Goal: Book appointment/travel/reservation

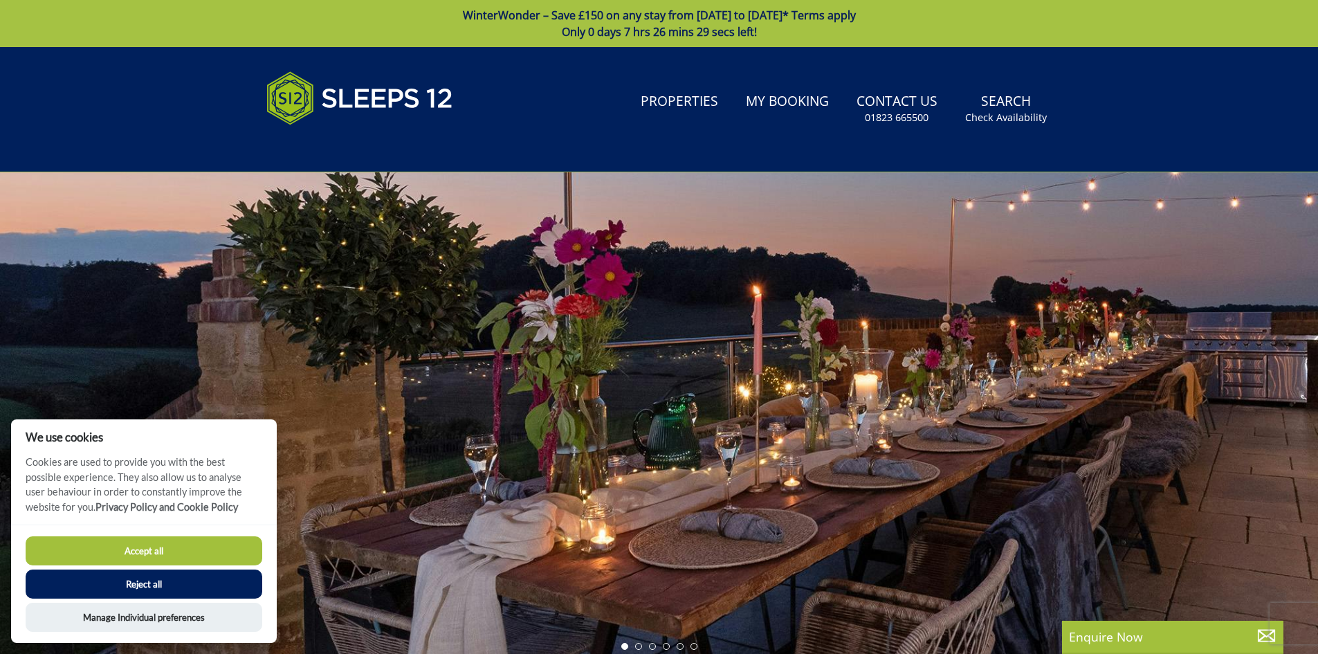
click at [158, 554] on button "Accept all" at bounding box center [144, 550] width 237 height 29
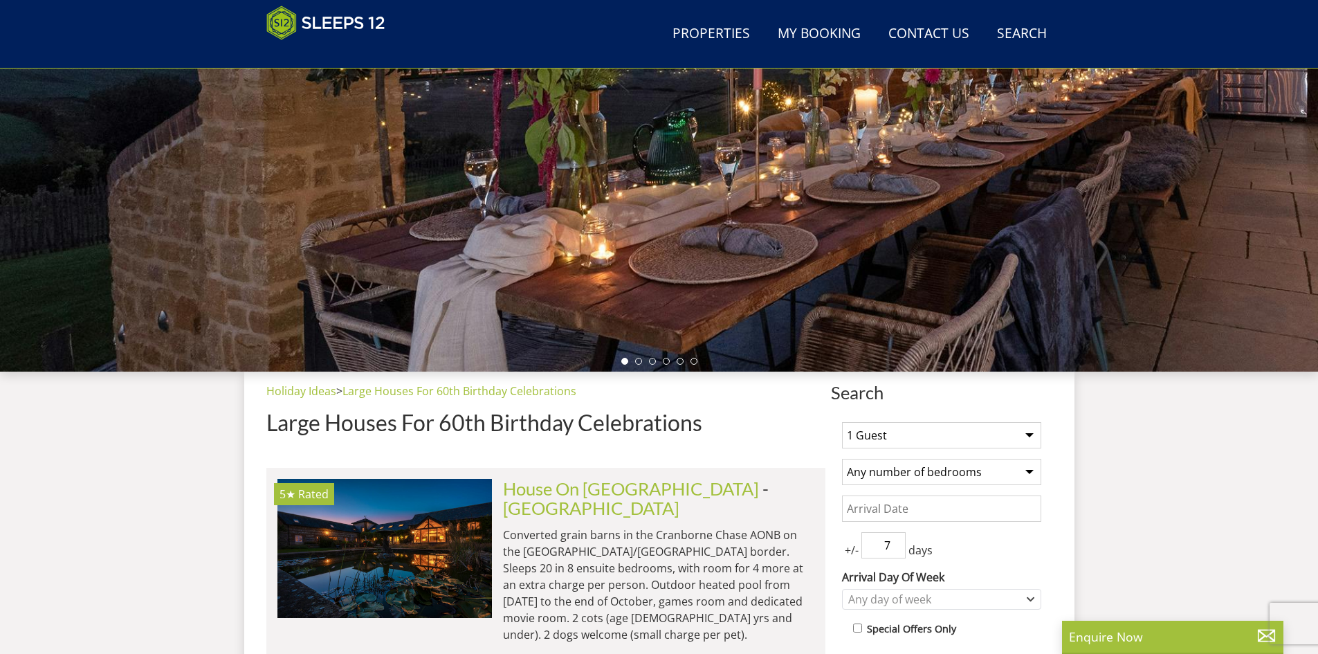
scroll to position [264, 0]
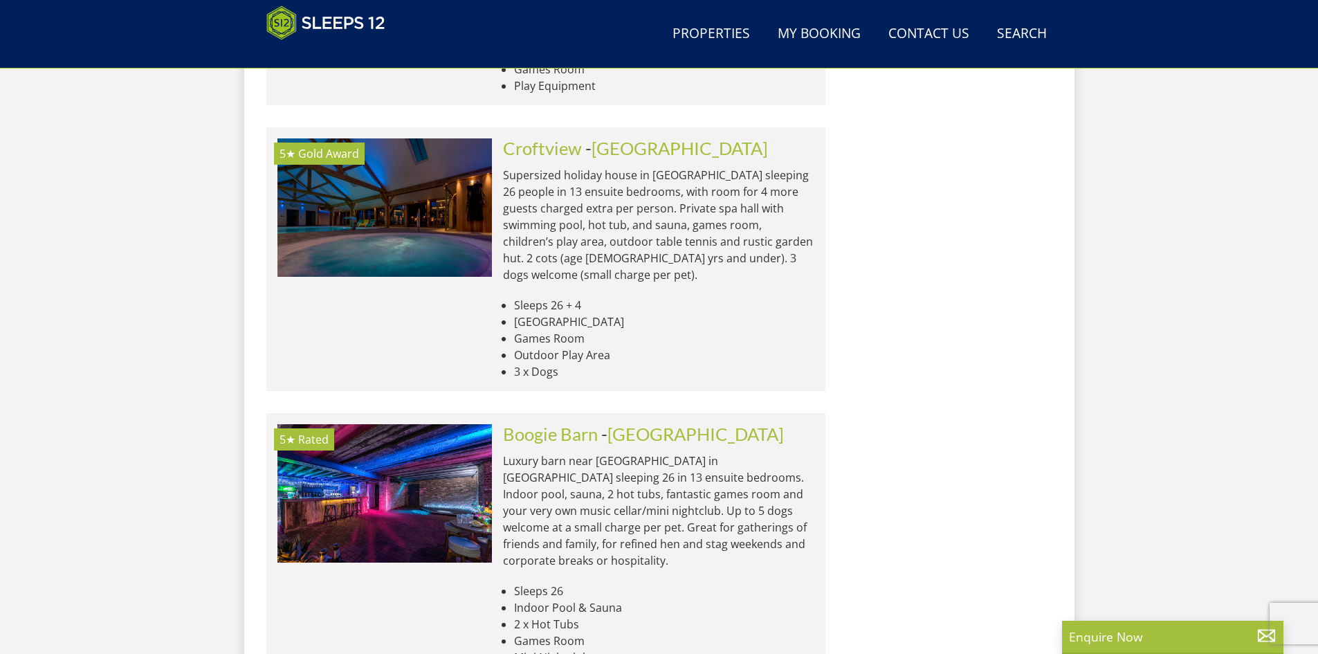
scroll to position [3476, 0]
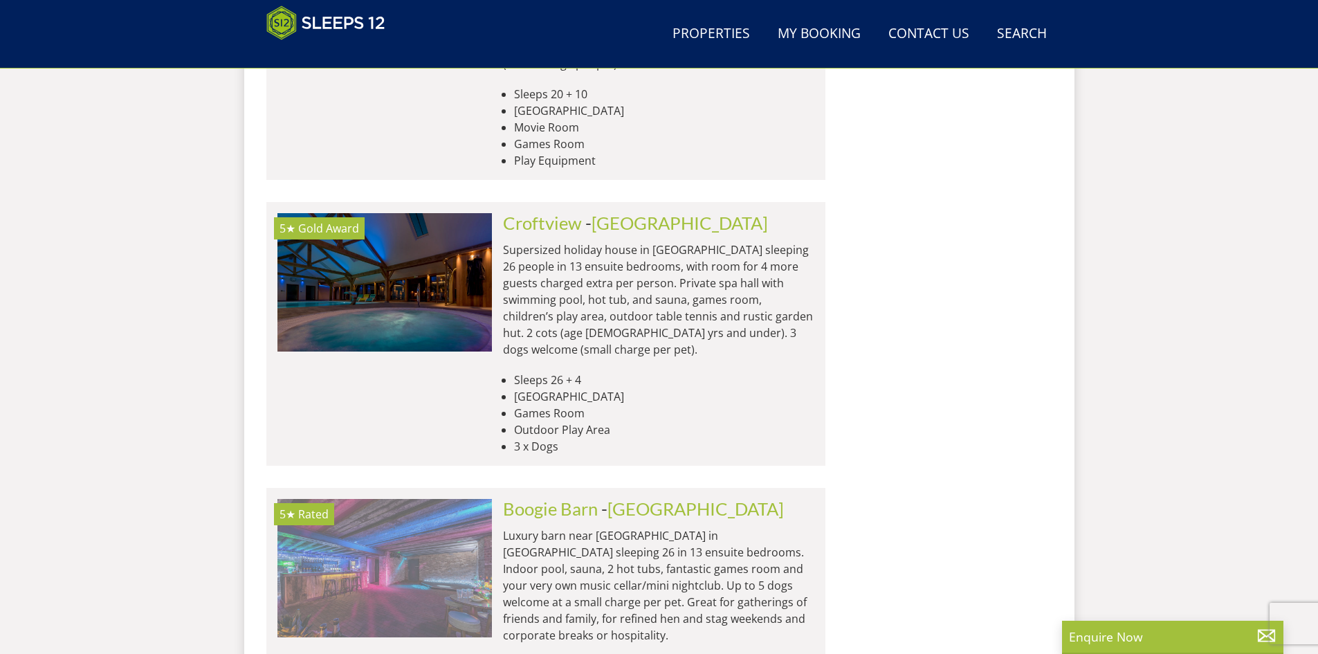
click at [435, 499] on img at bounding box center [384, 568] width 214 height 138
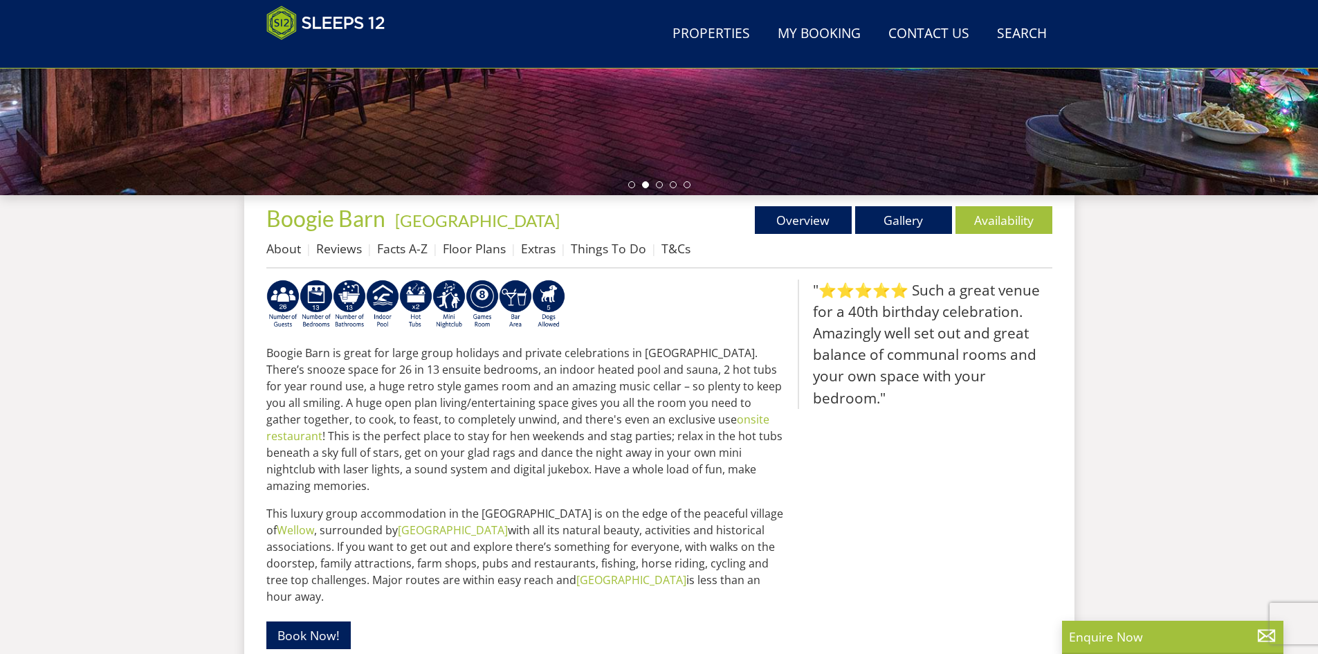
scroll to position [407, 0]
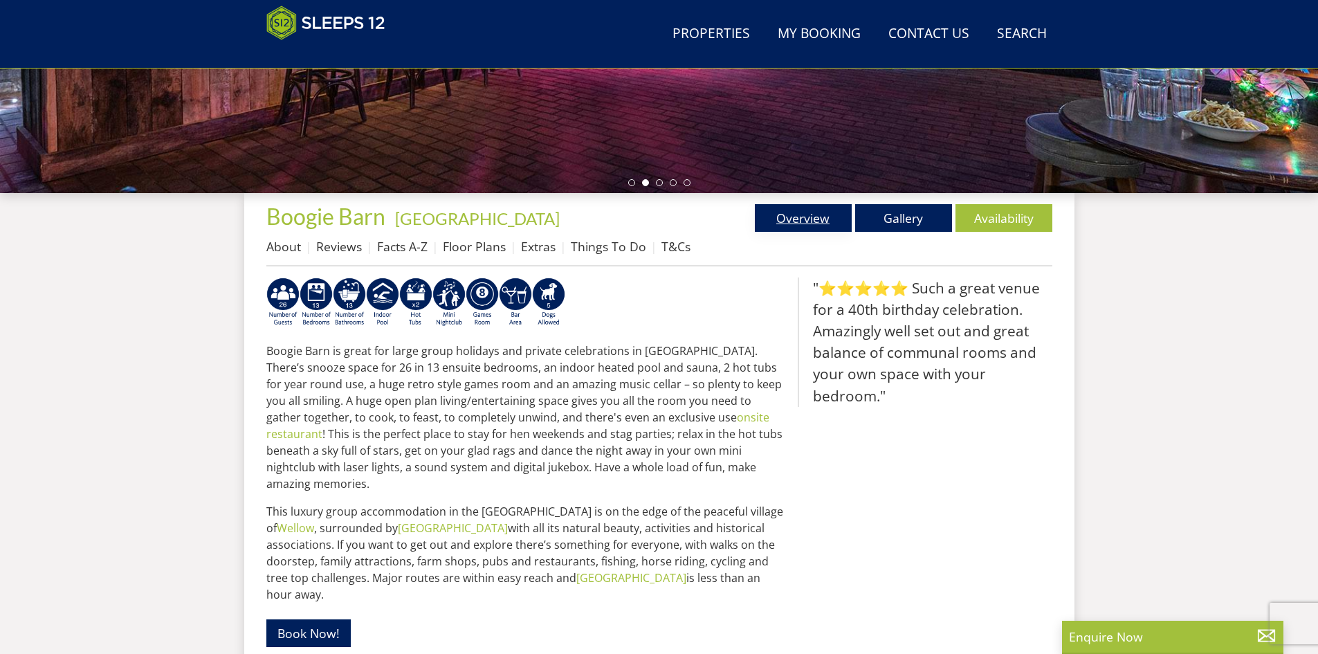
click at [805, 213] on link "Overview" at bounding box center [803, 218] width 97 height 28
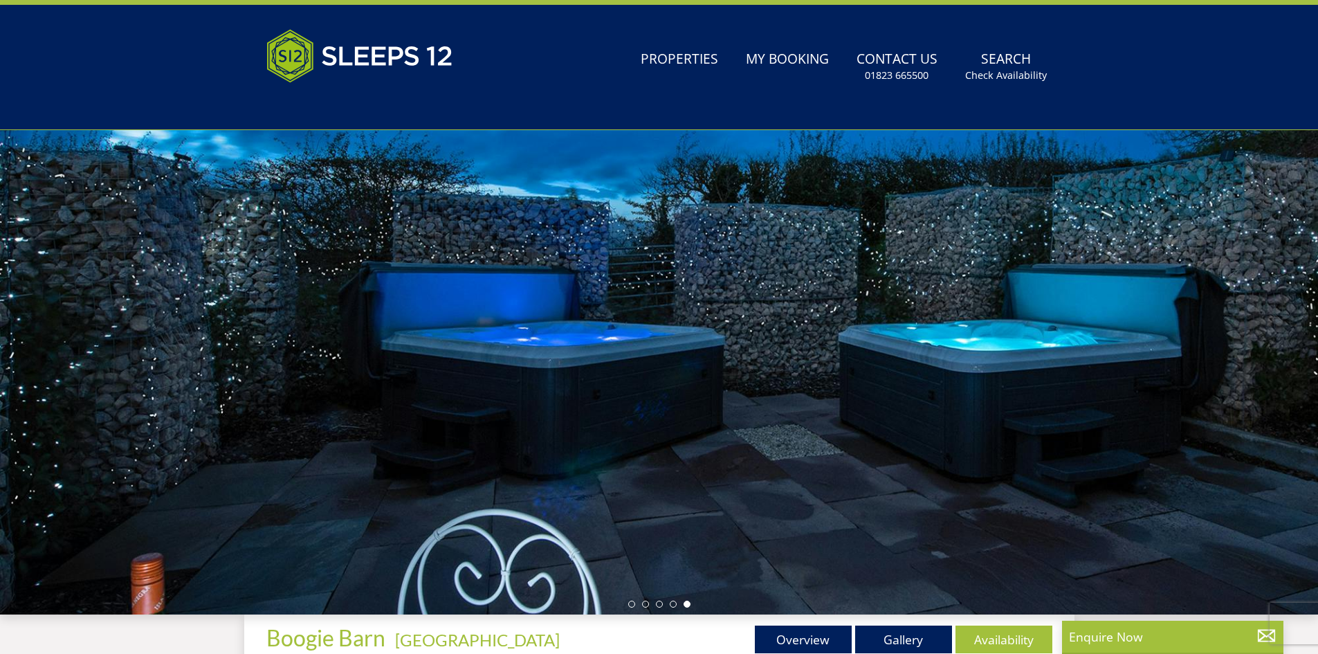
scroll to position [235, 0]
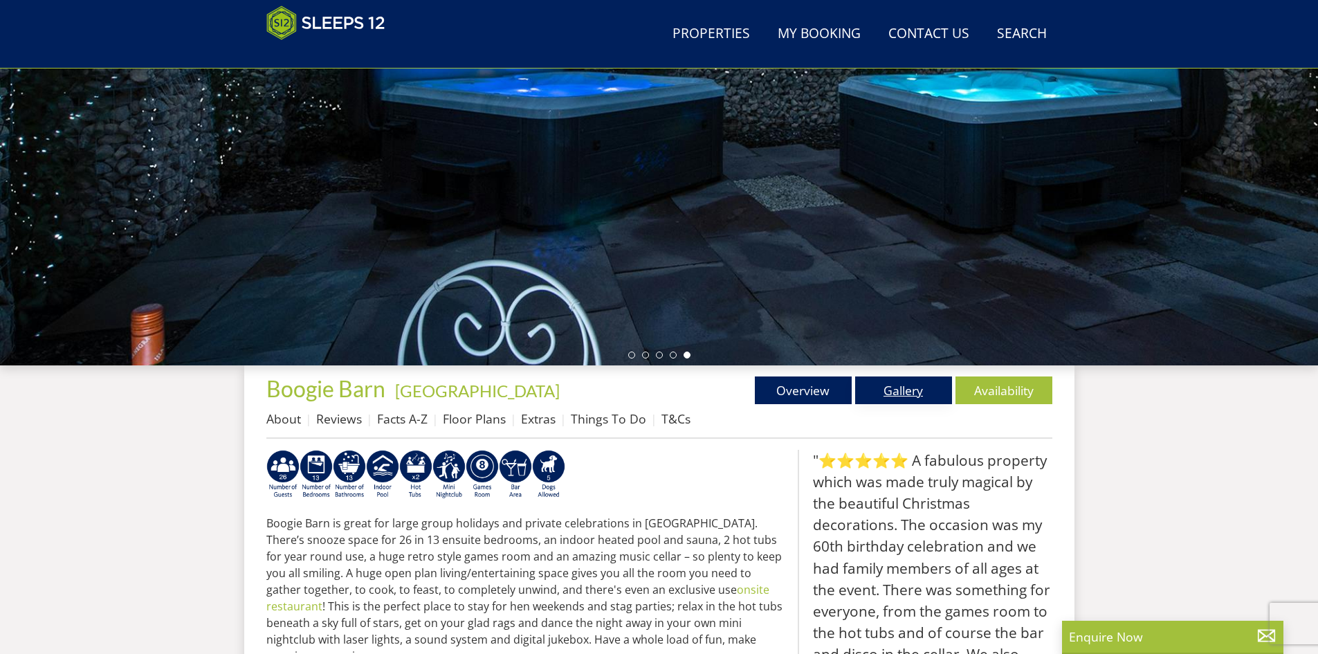
click at [904, 389] on link "Gallery" at bounding box center [903, 390] width 97 height 28
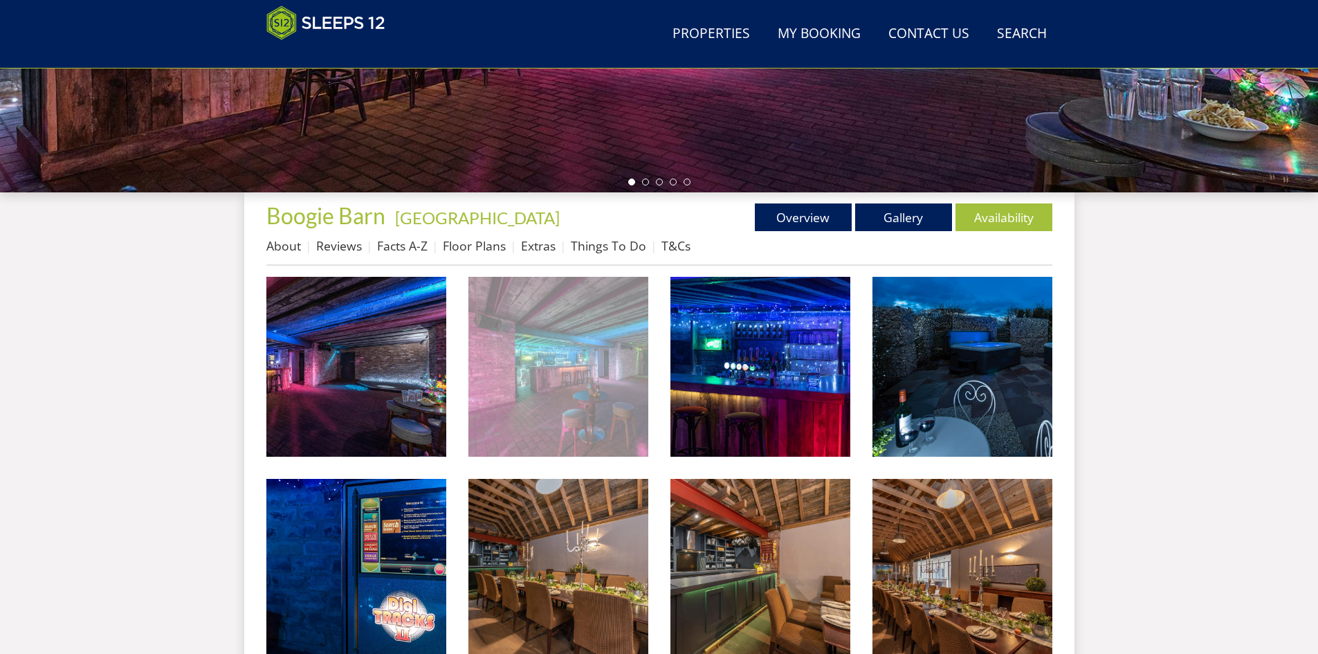
scroll to position [444, 0]
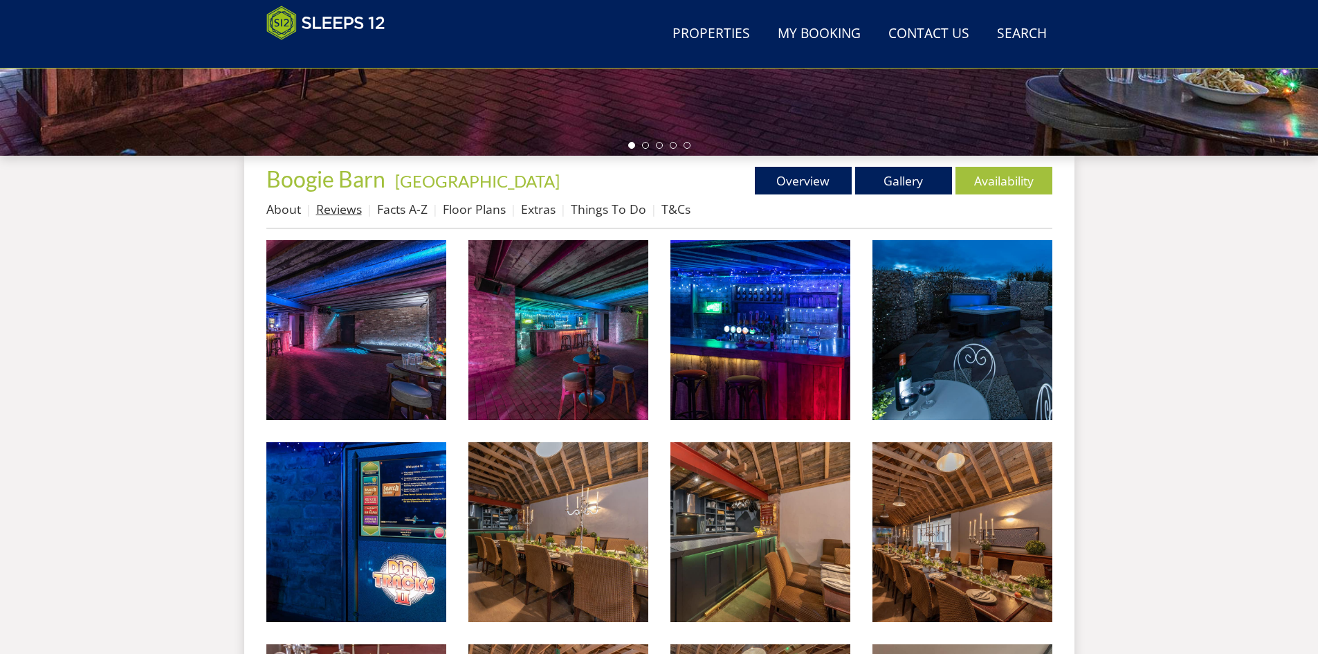
click at [354, 204] on link "Reviews" at bounding box center [339, 209] width 46 height 17
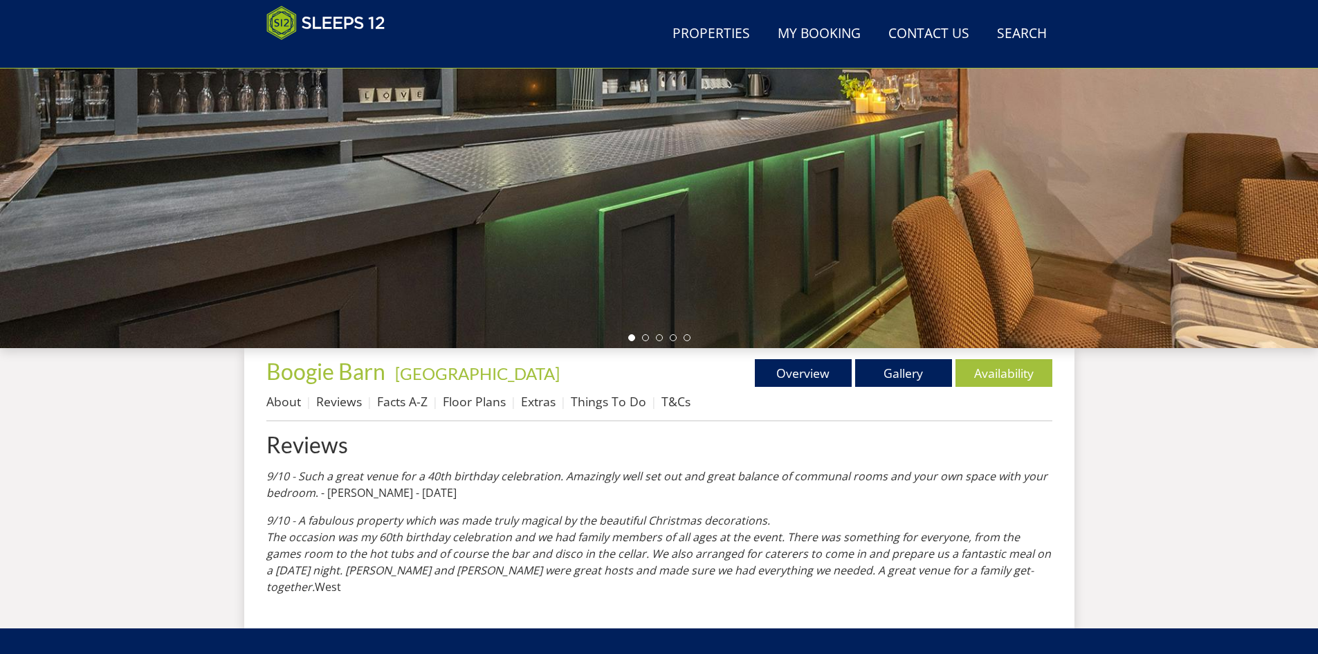
scroll to position [30, 0]
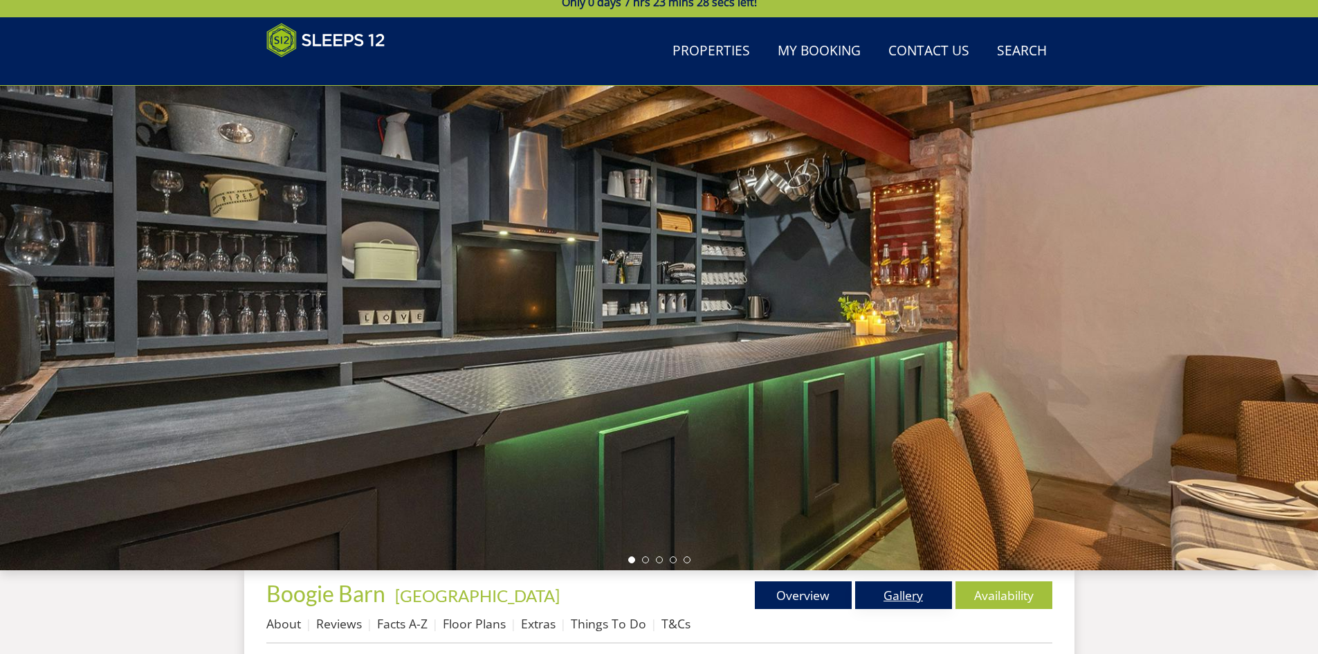
click at [895, 592] on link "Gallery" at bounding box center [903, 595] width 97 height 28
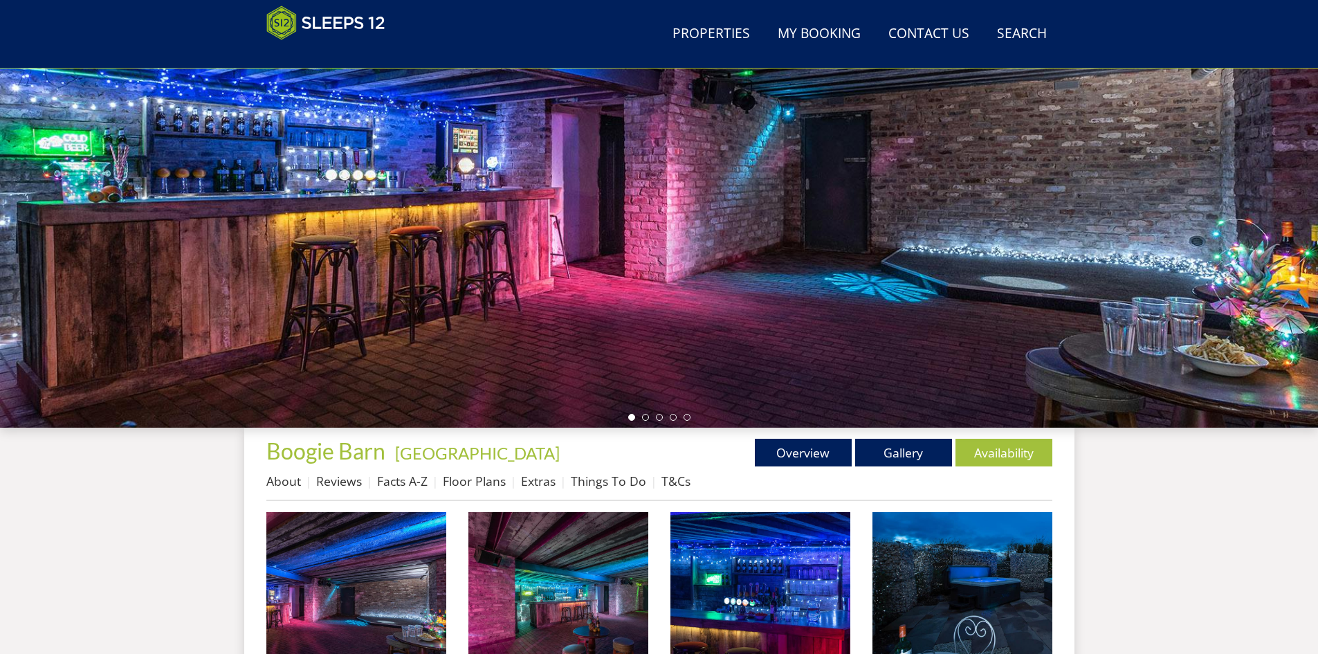
scroll to position [34, 0]
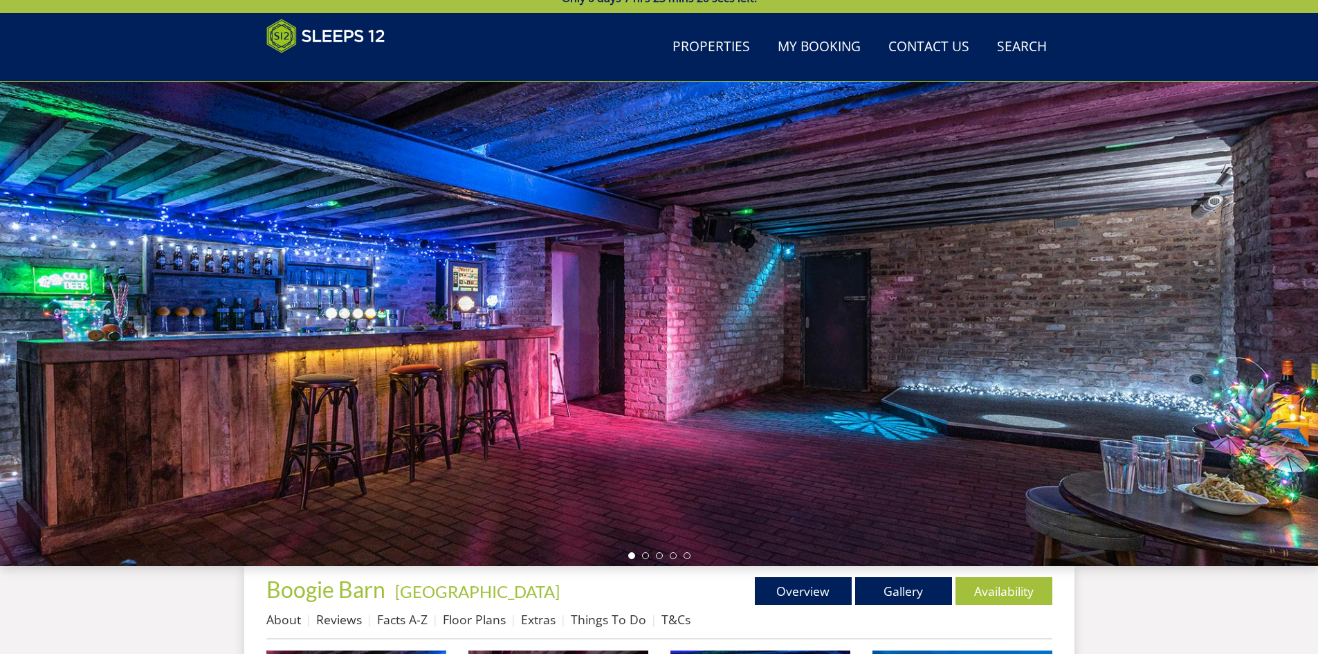
click at [1299, 301] on div at bounding box center [659, 324] width 1318 height 484
drag, startPoint x: 1223, startPoint y: 289, endPoint x: 661, endPoint y: 278, distance: 561.3
click at [661, 278] on div at bounding box center [659, 324] width 1318 height 484
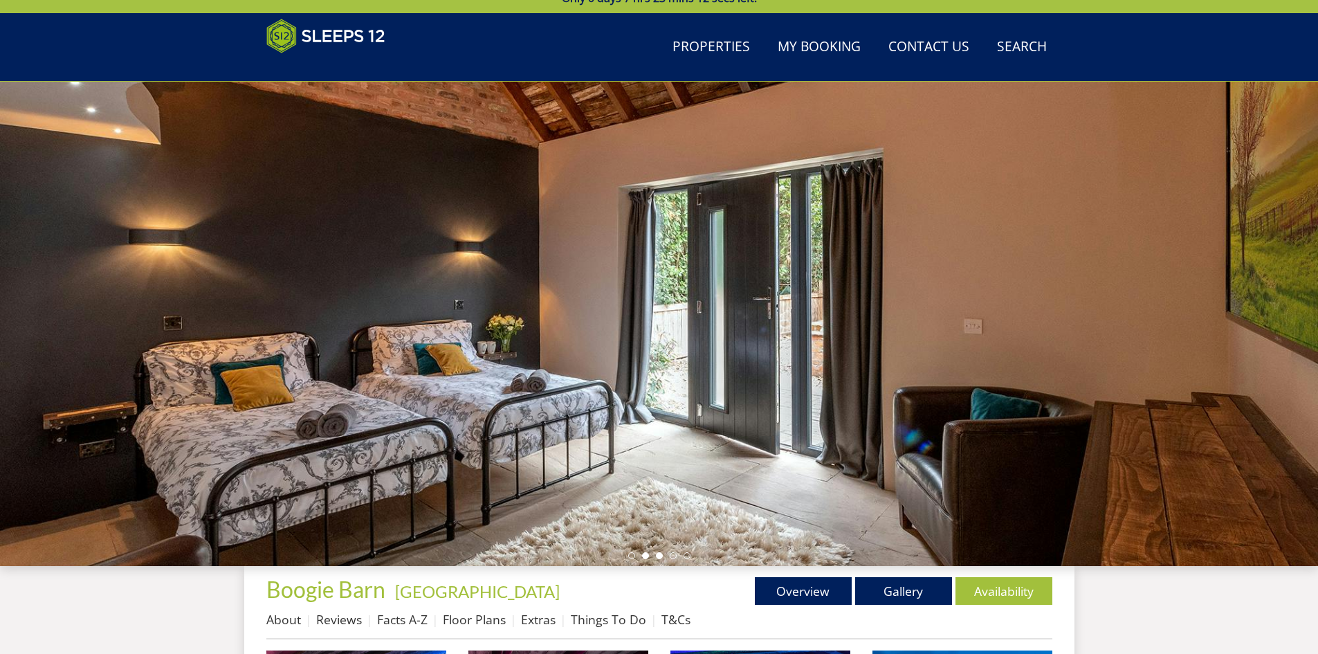
click at [657, 557] on li at bounding box center [659, 555] width 7 height 7
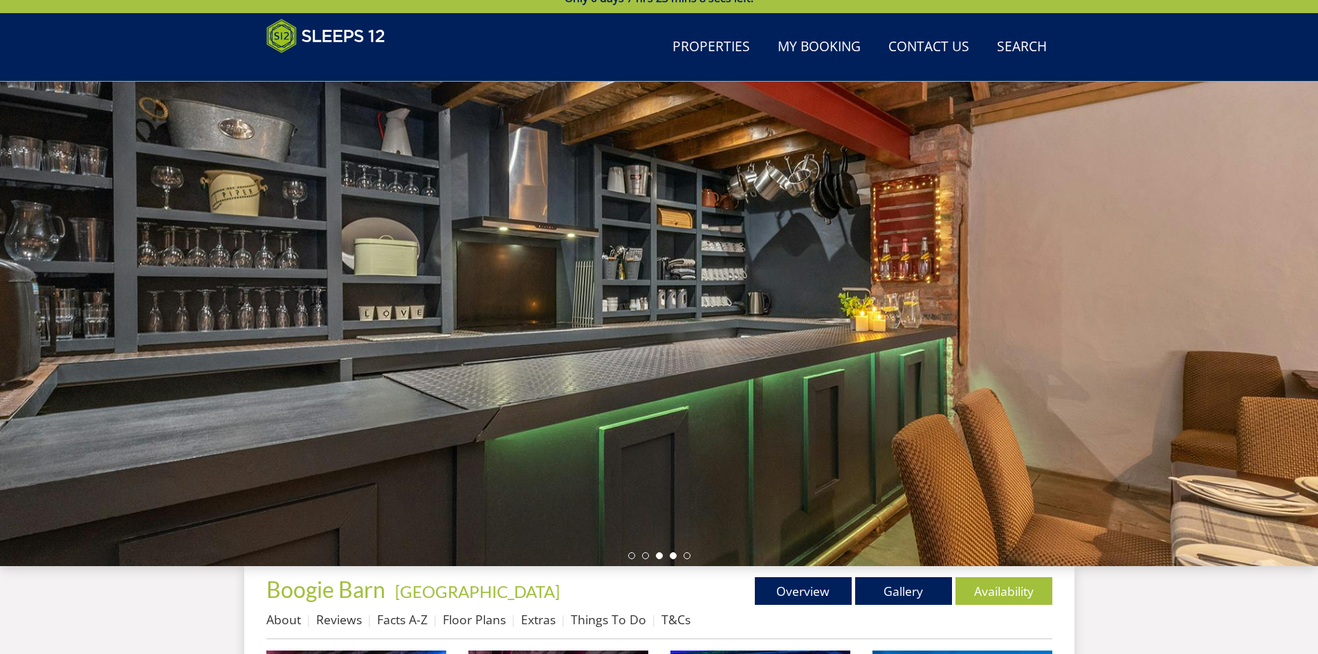
click at [675, 554] on li at bounding box center [673, 555] width 7 height 7
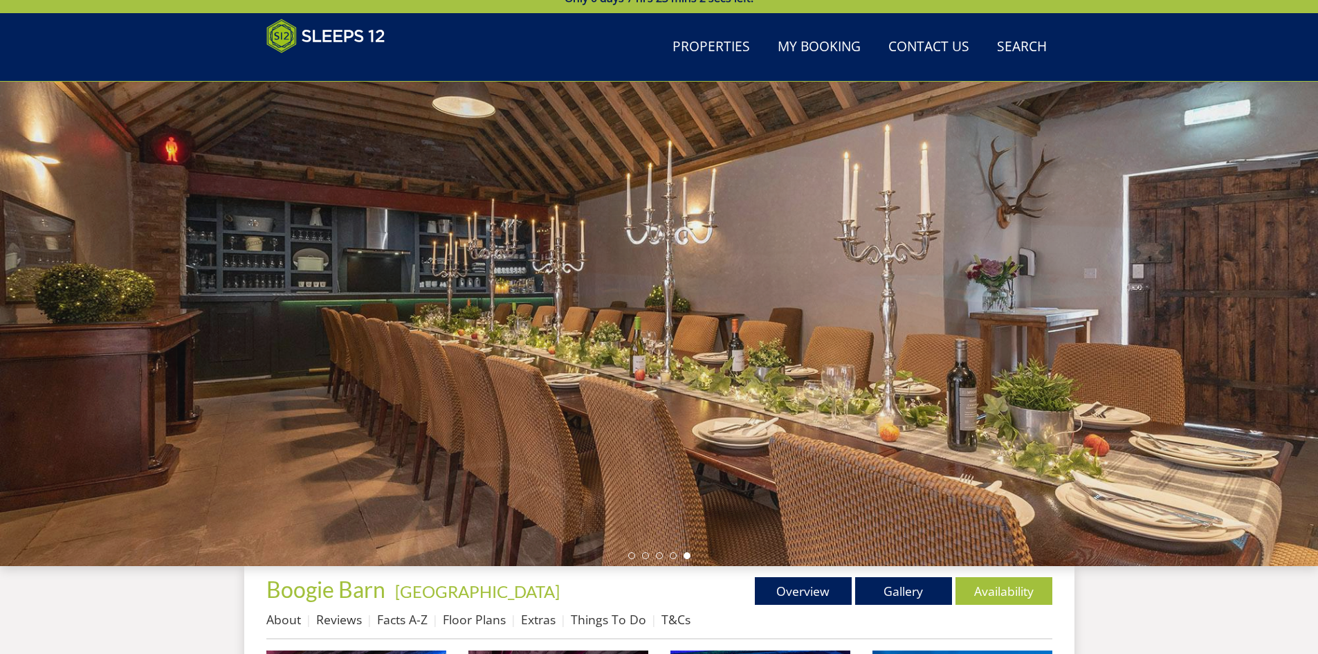
click at [685, 554] on li at bounding box center [687, 555] width 7 height 7
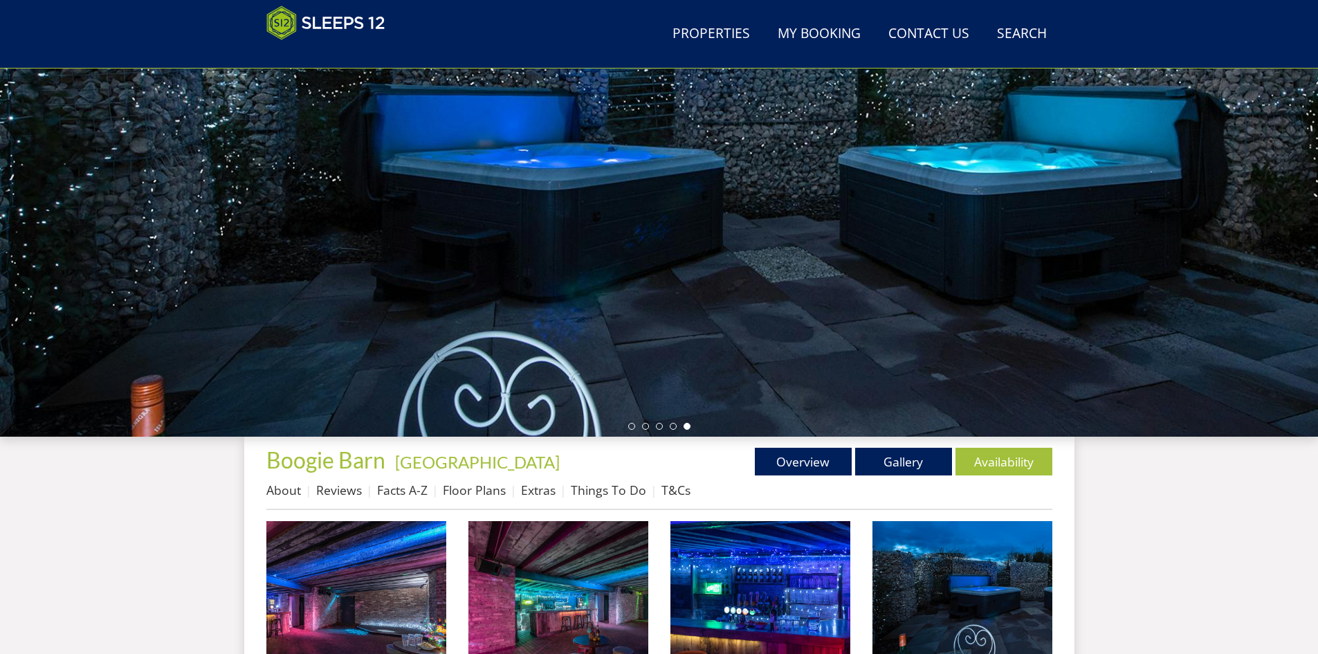
scroll to position [172, 0]
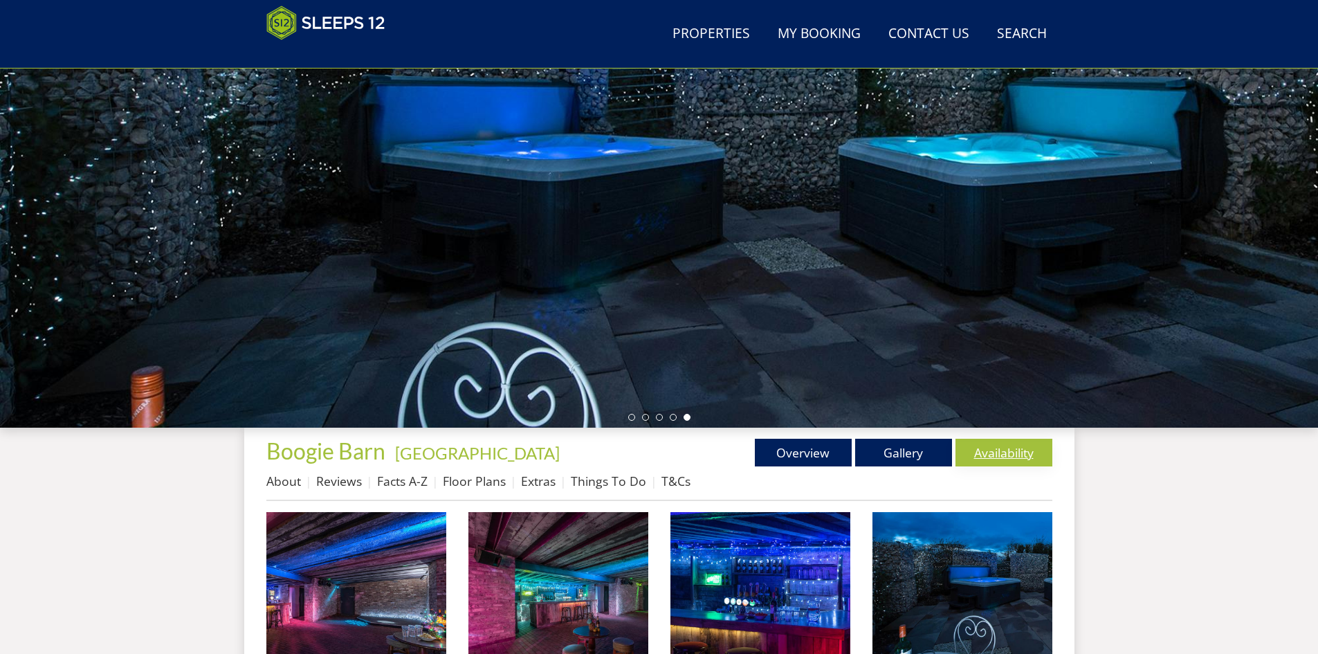
click at [1001, 450] on link "Availability" at bounding box center [1004, 453] width 97 height 28
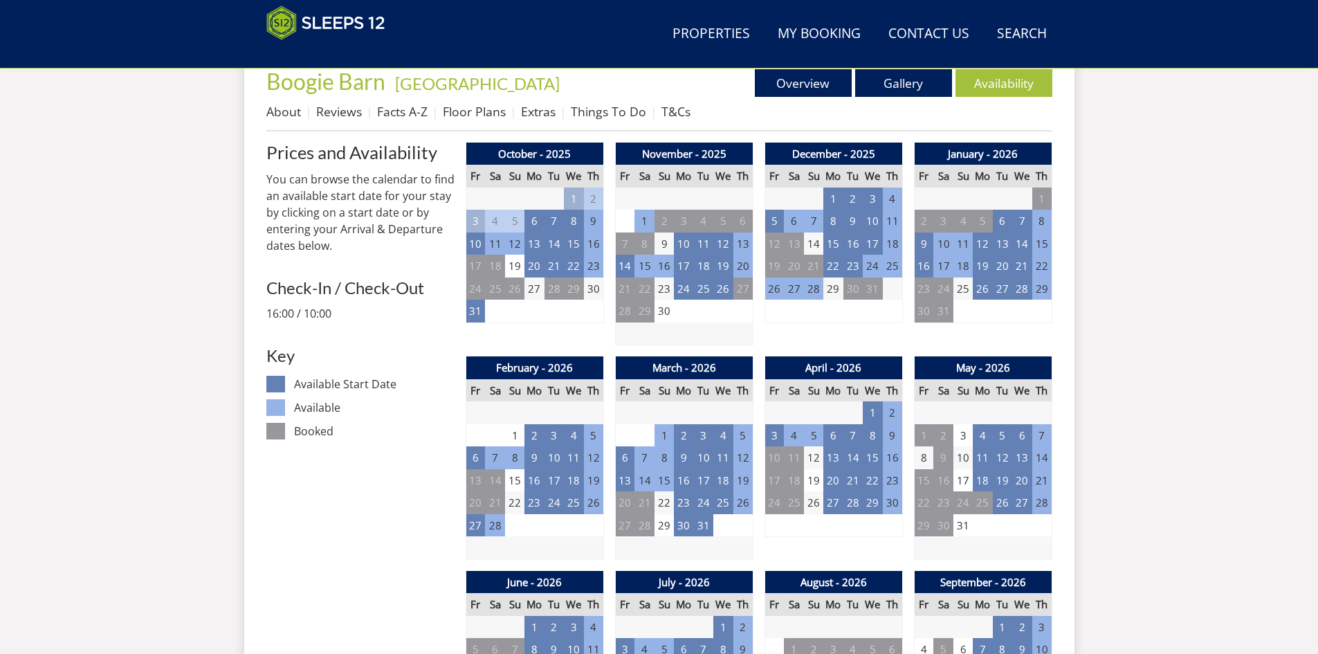
scroll to position [511, 0]
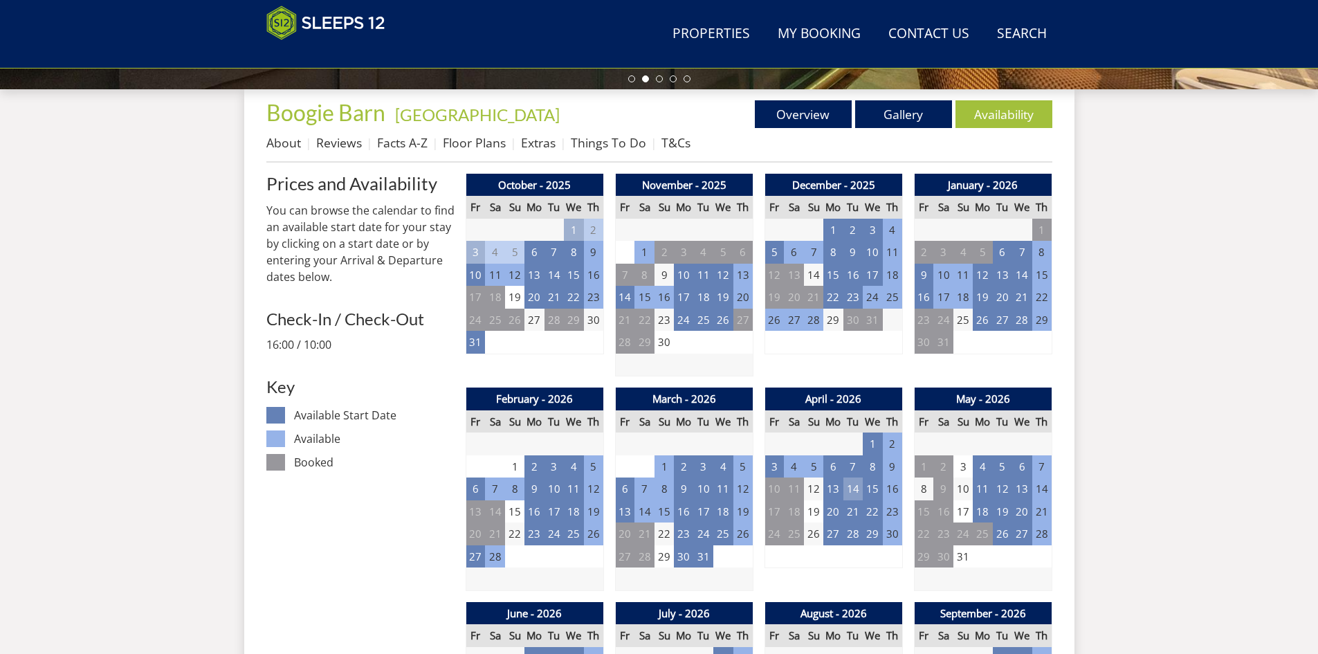
click at [852, 485] on td "14" at bounding box center [852, 488] width 19 height 23
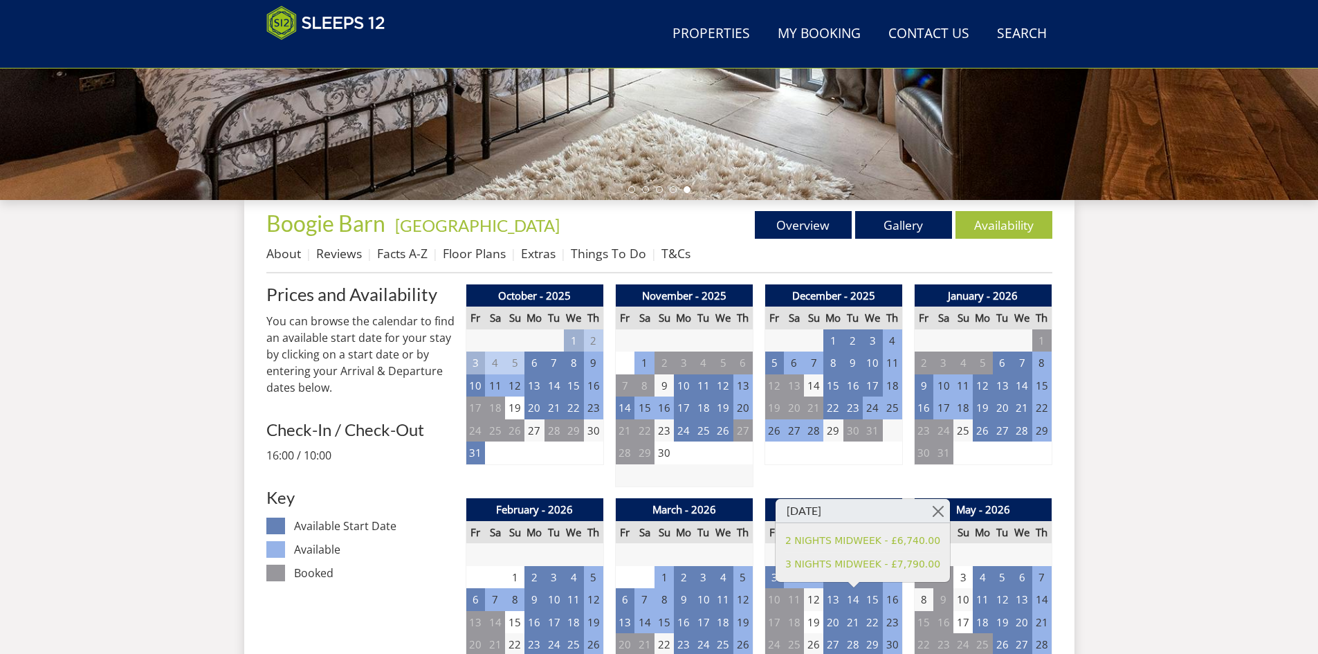
scroll to position [165, 0]
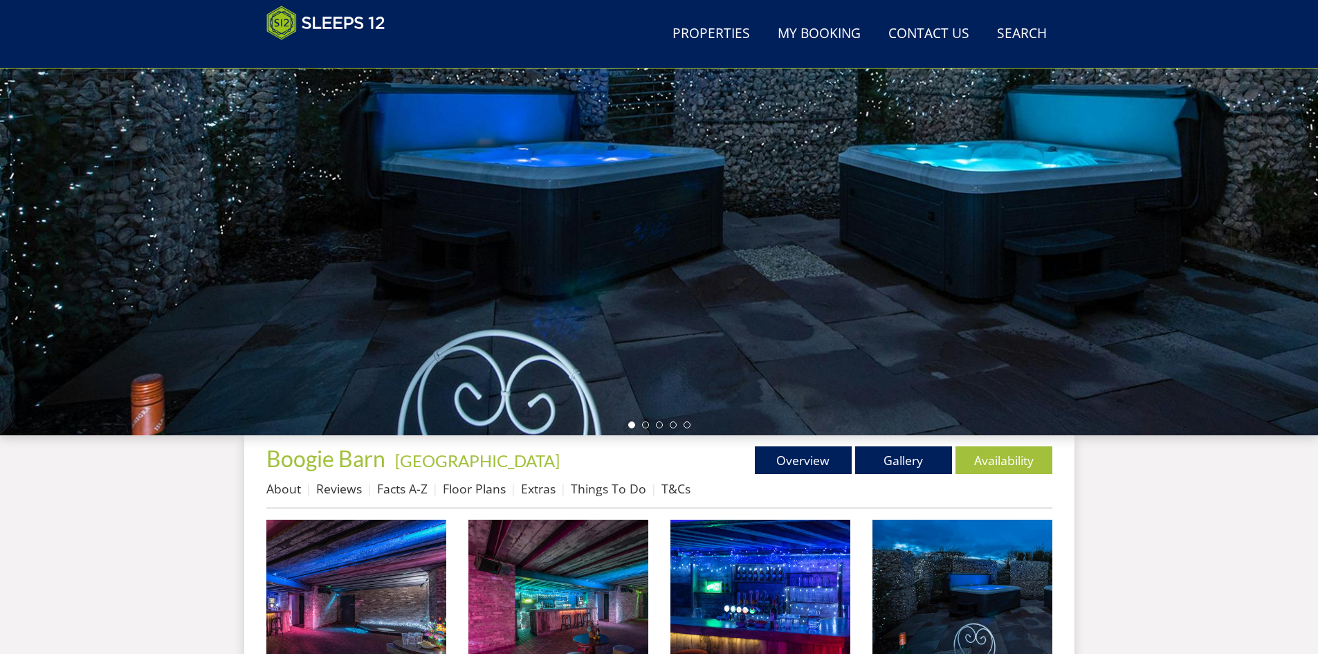
scroll to position [172, 0]
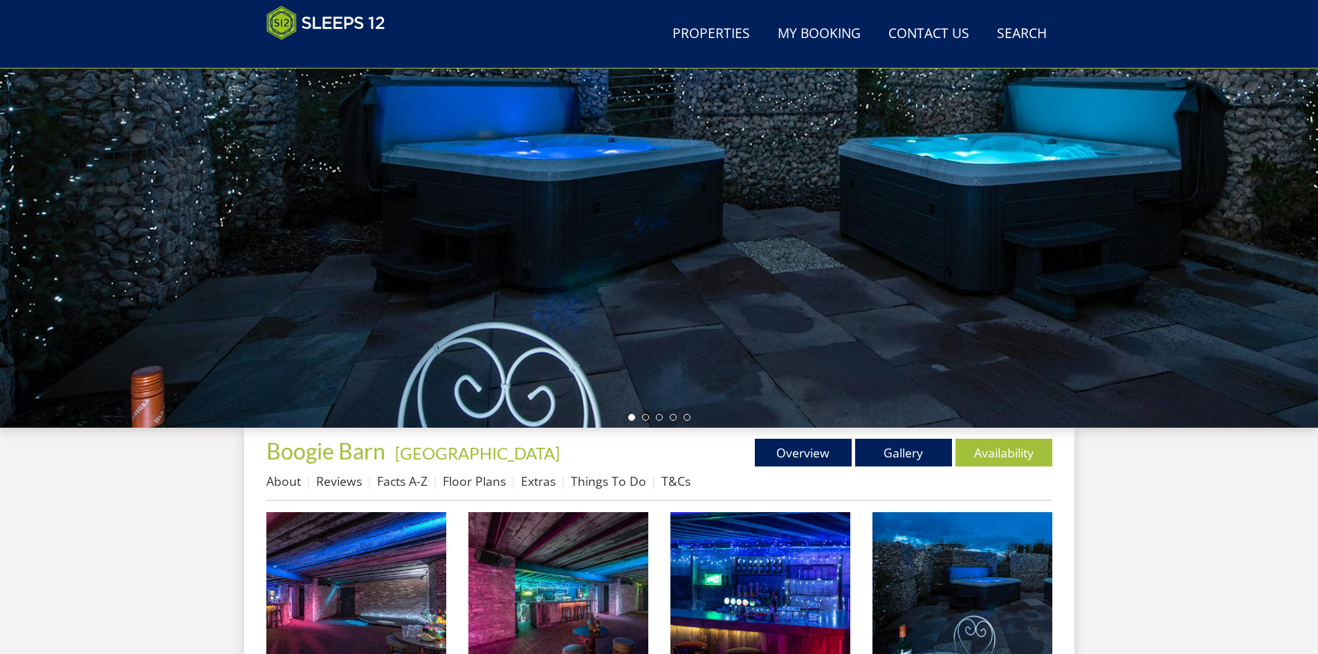
scroll to position [30, 0]
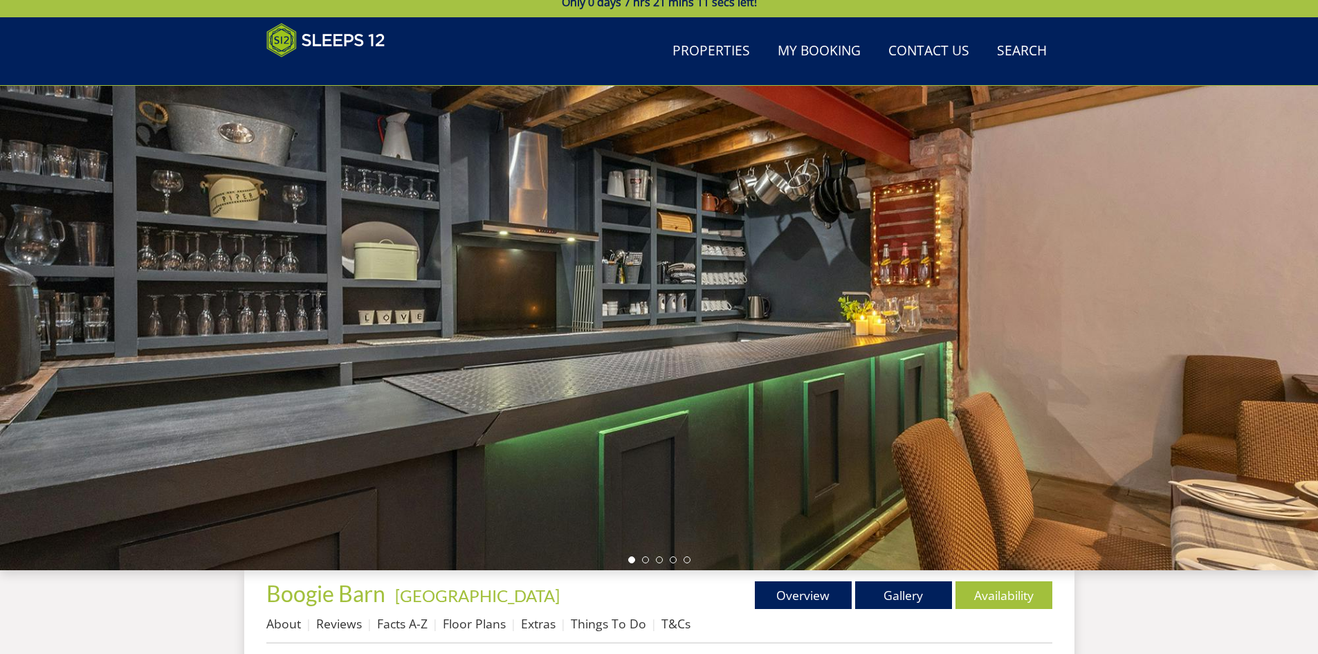
scroll to position [444, 0]
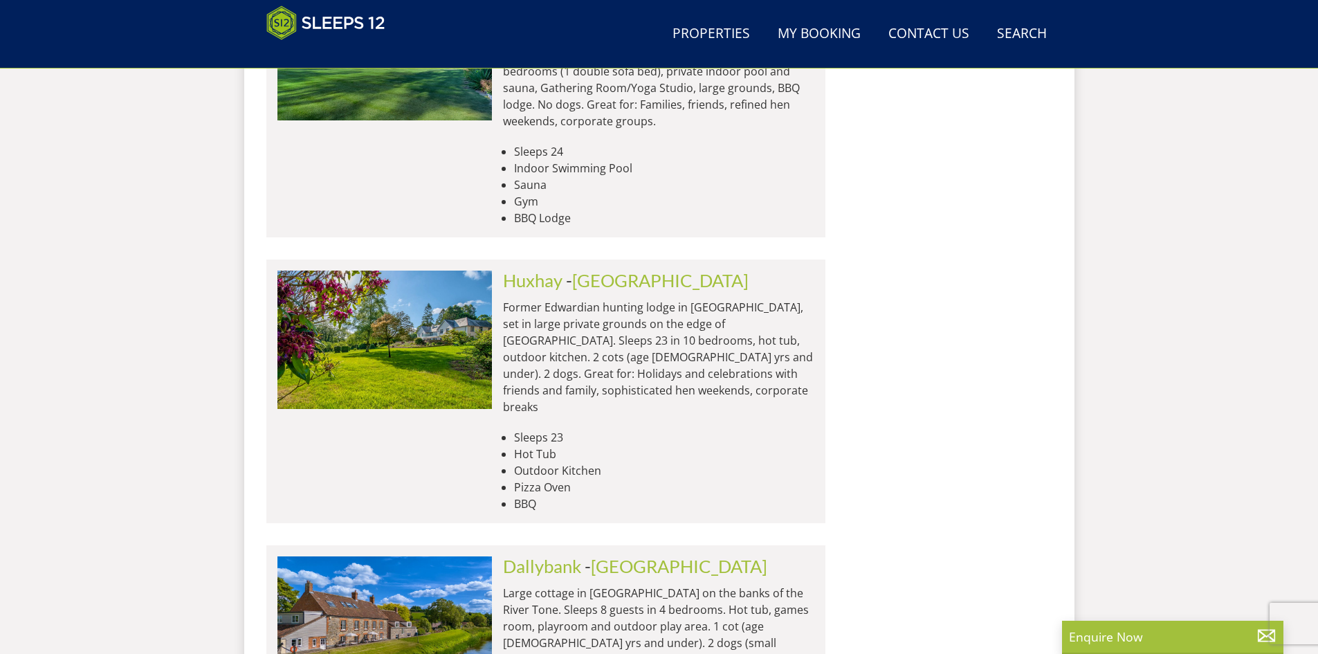
scroll to position [5760, 0]
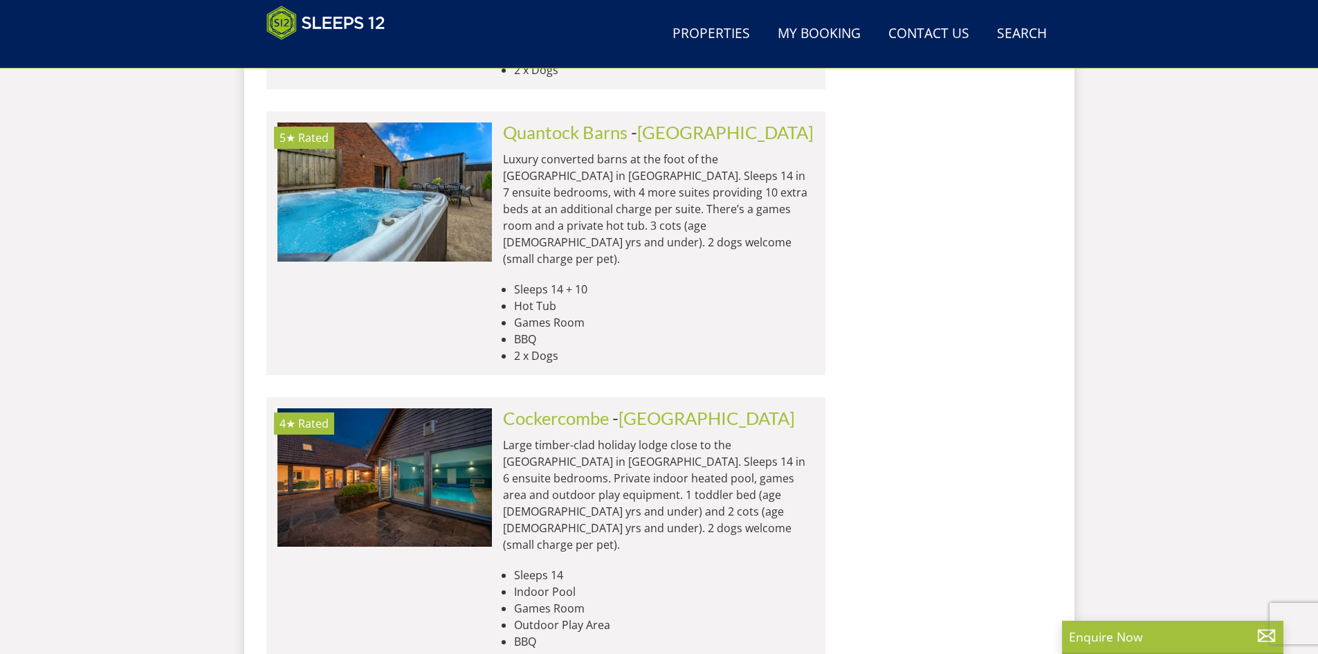
scroll to position [11088, 0]
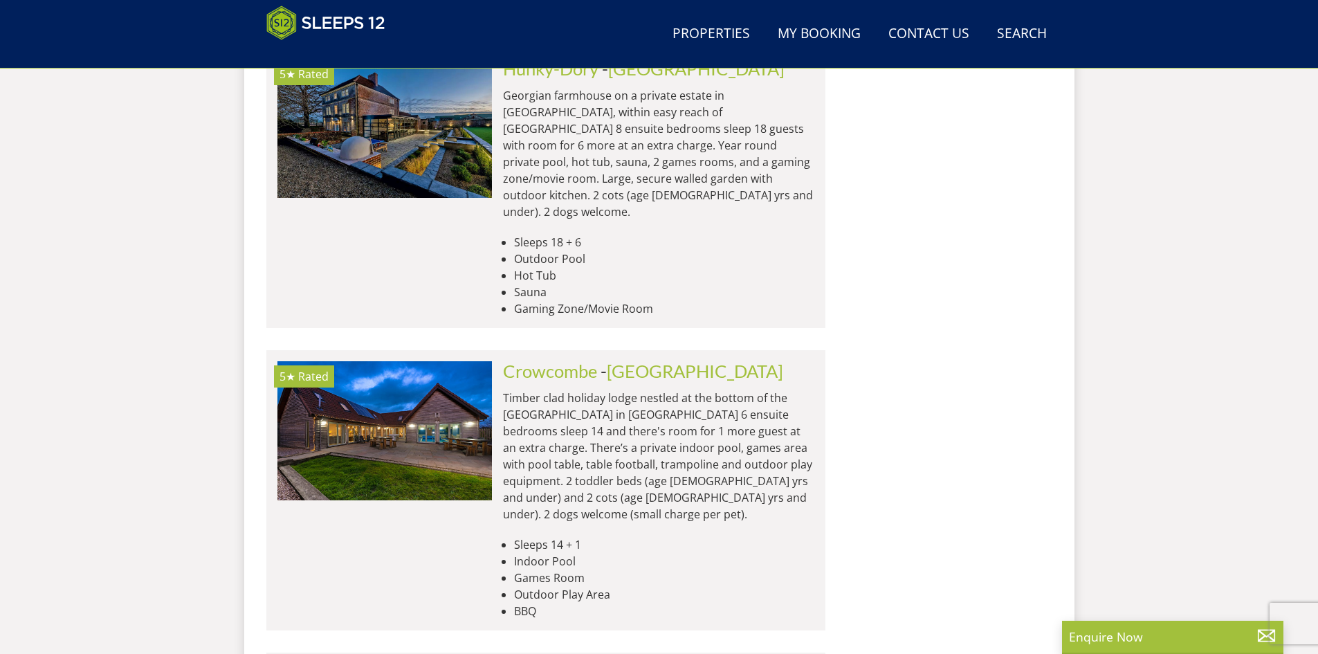
scroll to position [12056, 0]
